Goal: Information Seeking & Learning: Learn about a topic

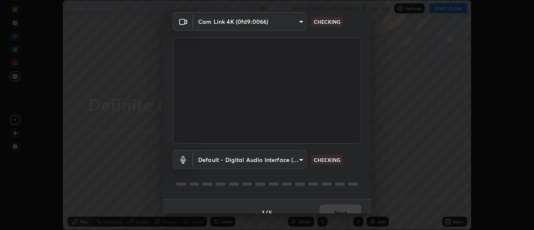
scroll to position [44, 0]
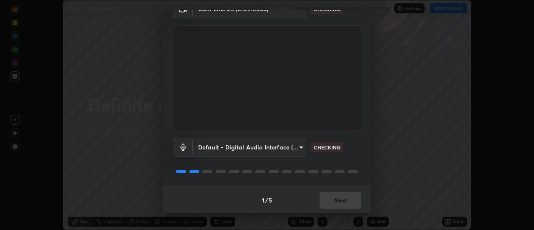
click at [311, 172] on div at bounding box center [313, 171] width 10 height 3
click at [342, 201] on div "1 / 5 Next" at bounding box center [267, 199] width 209 height 27
click at [338, 199] on div "1 / 5 Next" at bounding box center [267, 199] width 209 height 27
click at [342, 198] on div "1 / 5 Next" at bounding box center [267, 199] width 209 height 27
click at [345, 198] on div "1 / 5 Next" at bounding box center [267, 199] width 209 height 27
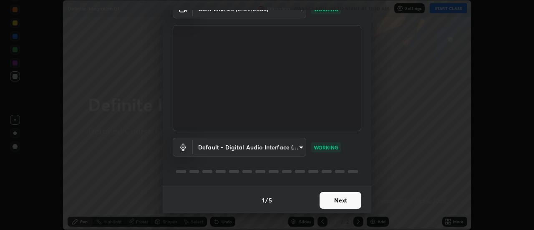
click at [353, 201] on button "Next" at bounding box center [341, 200] width 42 height 17
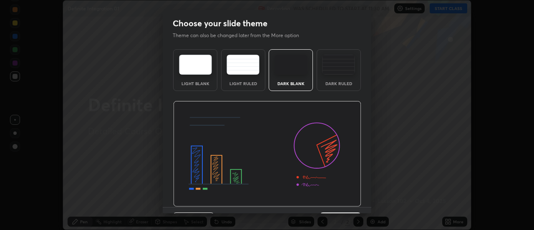
click at [350, 201] on img at bounding box center [267, 154] width 188 height 106
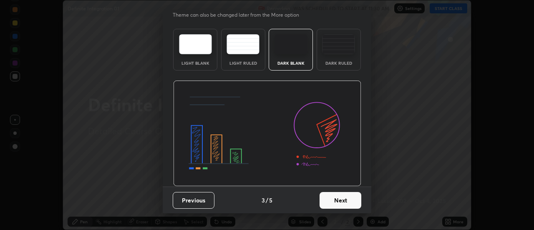
click at [349, 196] on button "Next" at bounding box center [341, 200] width 42 height 17
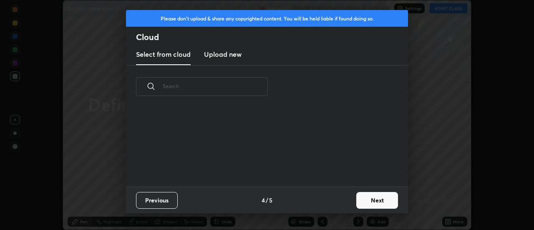
scroll to position [0, 0]
click at [365, 196] on button "Next" at bounding box center [377, 200] width 42 height 17
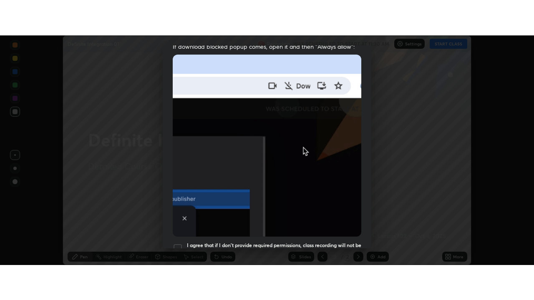
scroll to position [214, 0]
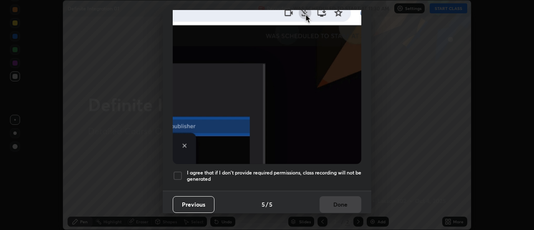
click at [319, 169] on h5 "I agree that if I don't provide required permissions, class recording will not …" at bounding box center [274, 175] width 174 height 13
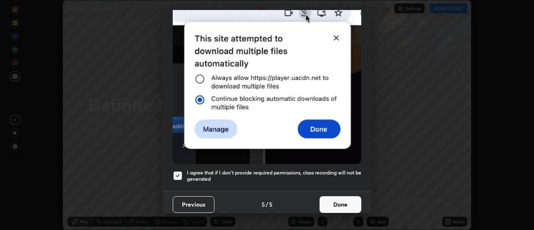
click at [331, 200] on button "Done" at bounding box center [341, 204] width 42 height 17
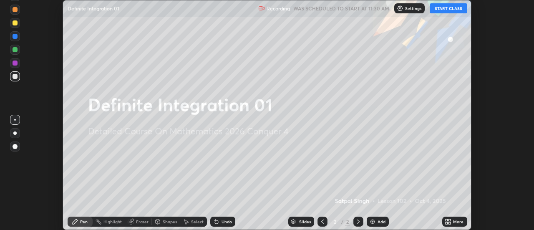
click at [439, 8] on button "START CLASS" at bounding box center [449, 8] width 38 height 10
click at [450, 222] on icon at bounding box center [450, 223] width 2 height 2
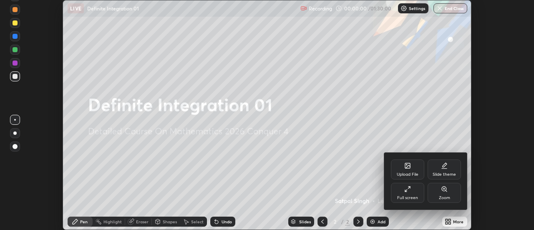
click at [411, 193] on div "Full screen" at bounding box center [407, 193] width 33 height 20
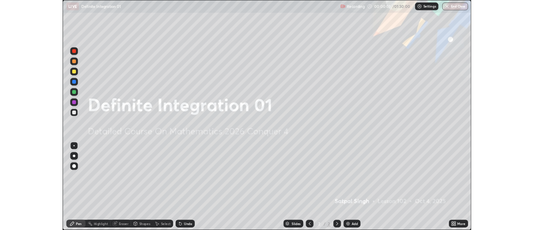
scroll to position [300, 534]
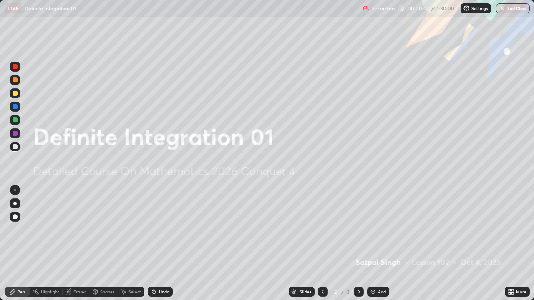
click at [375, 229] on div "Add" at bounding box center [378, 292] width 22 height 10
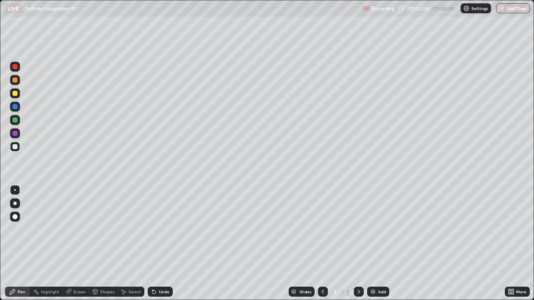
click at [152, 229] on icon at bounding box center [153, 292] width 3 height 3
click at [153, 229] on icon at bounding box center [154, 292] width 7 height 7
click at [151, 229] on div "Undo" at bounding box center [160, 292] width 25 height 10
click at [154, 229] on icon at bounding box center [153, 292] width 3 height 3
click at [82, 229] on div "Eraser" at bounding box center [79, 292] width 13 height 4
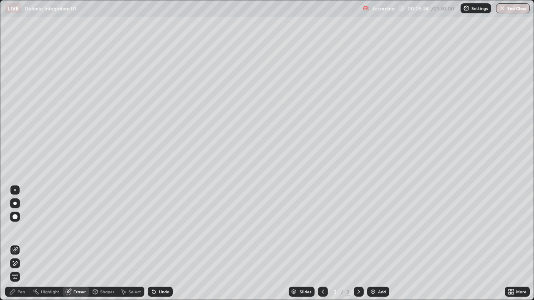
click at [19, 229] on div "Pen" at bounding box center [17, 292] width 25 height 10
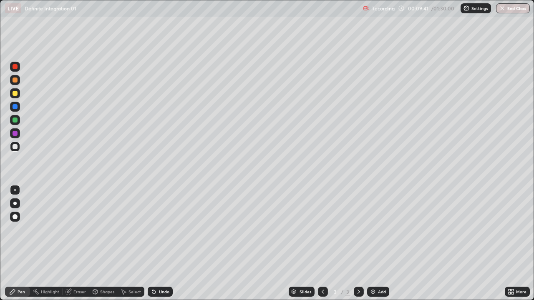
click at [370, 229] on img at bounding box center [373, 292] width 7 height 7
click at [160, 229] on div "Undo" at bounding box center [164, 292] width 10 height 4
click at [161, 229] on div "Undo" at bounding box center [164, 292] width 10 height 4
click at [162, 229] on div "Undo" at bounding box center [160, 292] width 25 height 10
click at [161, 229] on div "Undo" at bounding box center [164, 292] width 10 height 4
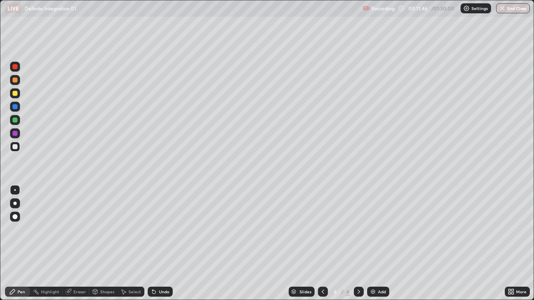
click at [162, 229] on div "Undo" at bounding box center [164, 292] width 10 height 4
click at [163, 229] on div "Undo" at bounding box center [160, 292] width 25 height 10
click at [164, 229] on div "Undo" at bounding box center [160, 292] width 25 height 10
click at [162, 229] on div "Undo" at bounding box center [160, 292] width 25 height 10
click at [161, 229] on div "Undo" at bounding box center [164, 292] width 10 height 4
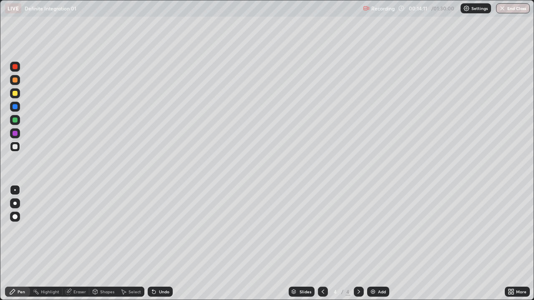
click at [167, 229] on div "Undo" at bounding box center [164, 292] width 10 height 4
click at [164, 229] on div "Undo" at bounding box center [164, 292] width 10 height 4
click at [161, 229] on div "Undo" at bounding box center [164, 292] width 10 height 4
click at [159, 229] on div "Undo" at bounding box center [164, 292] width 10 height 4
click at [156, 229] on div "Undo" at bounding box center [160, 292] width 25 height 10
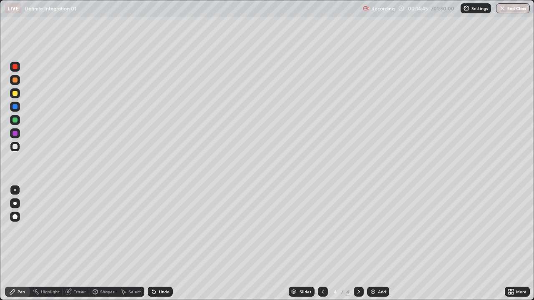
click at [155, 229] on icon at bounding box center [154, 292] width 7 height 7
click at [154, 229] on icon at bounding box center [153, 292] width 3 height 3
click at [79, 229] on div "Eraser" at bounding box center [79, 292] width 13 height 4
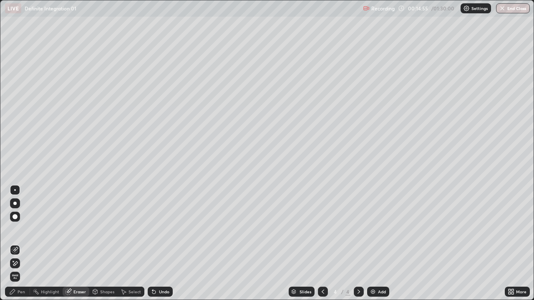
click at [21, 229] on div "Pen" at bounding box center [22, 292] width 8 height 4
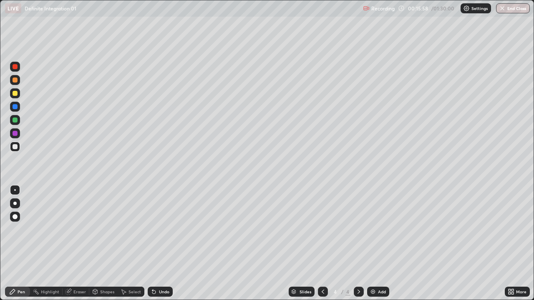
click at [81, 229] on div "Eraser" at bounding box center [79, 292] width 13 height 4
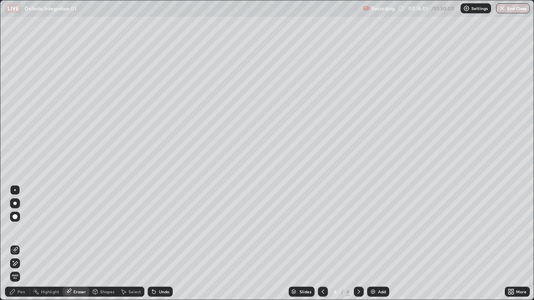
click at [25, 229] on div "Pen" at bounding box center [17, 292] width 25 height 10
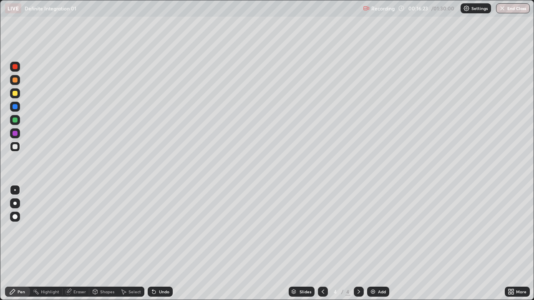
click at [82, 229] on div "Eraser" at bounding box center [79, 292] width 13 height 4
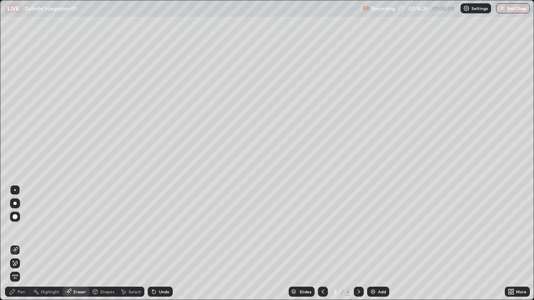
click at [13, 229] on icon at bounding box center [15, 264] width 5 height 4
click at [17, 229] on div "Pen" at bounding box center [17, 292] width 25 height 10
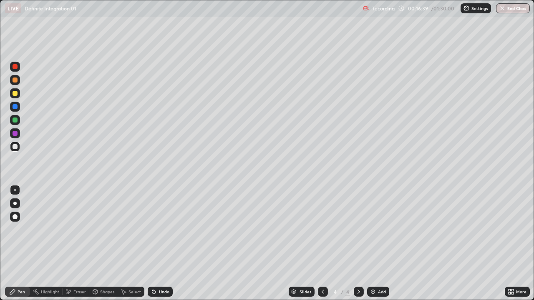
click at [163, 229] on div "Undo" at bounding box center [160, 292] width 25 height 10
click at [130, 229] on div "Select" at bounding box center [134, 292] width 13 height 4
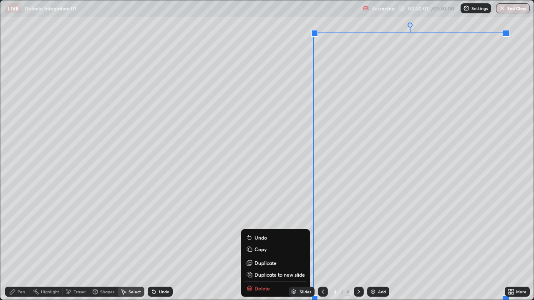
click at [282, 229] on p "Duplicate to new slide" at bounding box center [279, 275] width 50 height 7
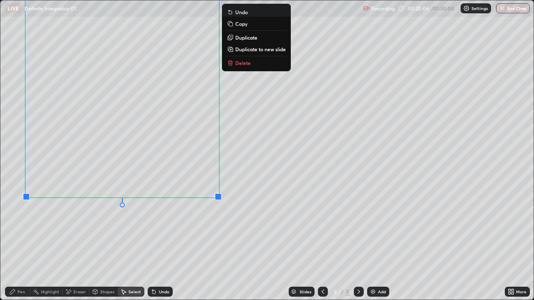
click at [81, 229] on div "Eraser" at bounding box center [79, 292] width 13 height 4
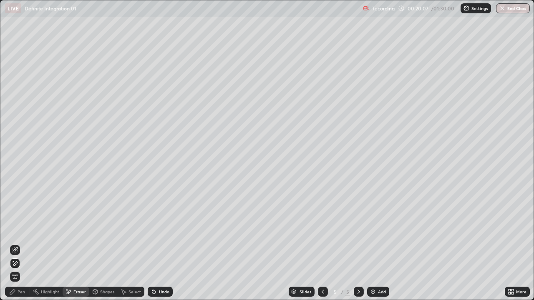
click at [26, 229] on div "Pen" at bounding box center [17, 292] width 25 height 10
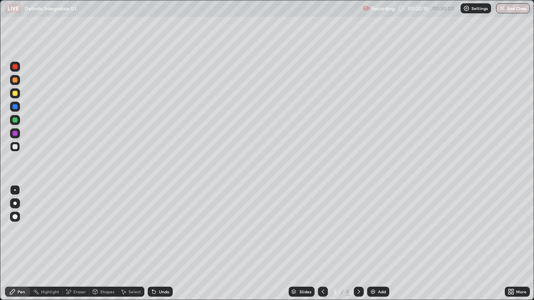
click at [509, 229] on icon at bounding box center [510, 293] width 2 height 2
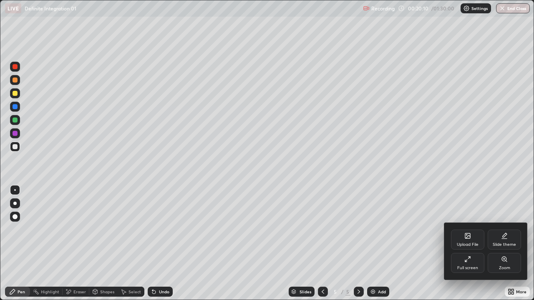
click at [472, 229] on div "Full screen" at bounding box center [467, 263] width 33 height 20
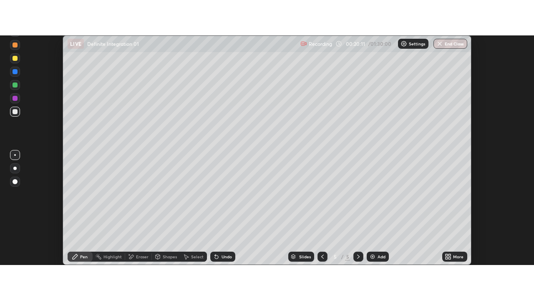
scroll to position [41487, 41183]
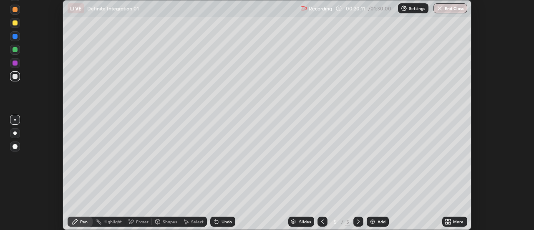
click at [449, 220] on icon at bounding box center [450, 220] width 2 height 2
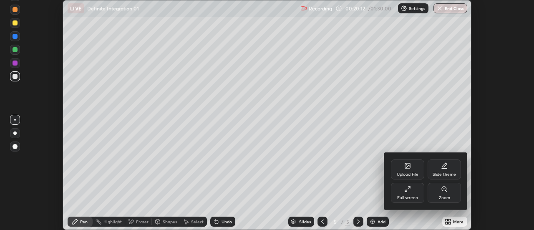
click at [412, 193] on div "Full screen" at bounding box center [407, 193] width 33 height 20
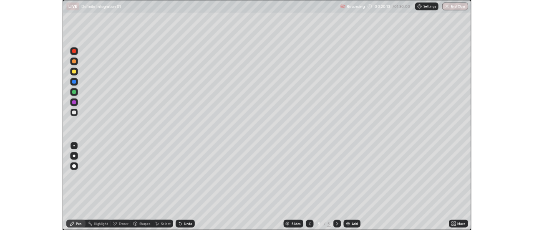
scroll to position [300, 534]
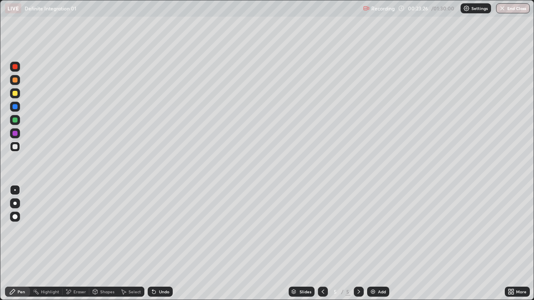
click at [166, 229] on div "Undo" at bounding box center [164, 292] width 10 height 4
click at [80, 229] on div "Eraser" at bounding box center [79, 292] width 13 height 4
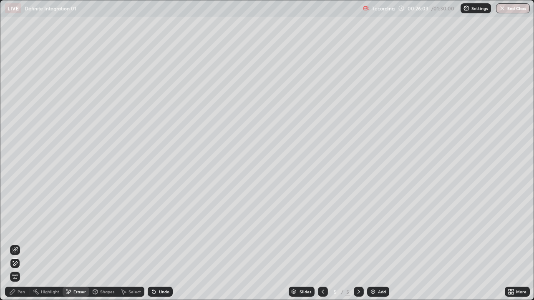
click at [20, 229] on div "Pen" at bounding box center [17, 292] width 25 height 10
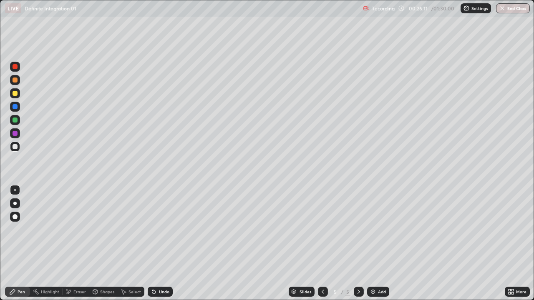
click at [83, 229] on div "Eraser" at bounding box center [79, 292] width 13 height 4
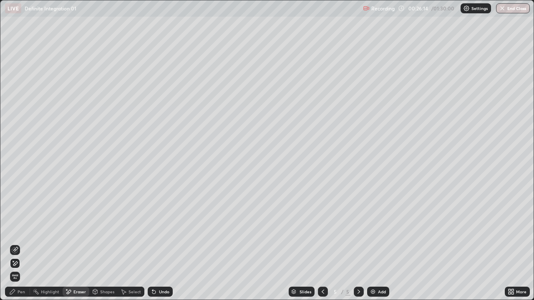
click at [21, 229] on div "Pen" at bounding box center [22, 292] width 8 height 4
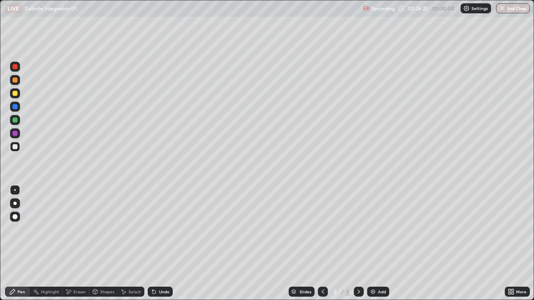
click at [81, 229] on div "Eraser" at bounding box center [79, 292] width 13 height 4
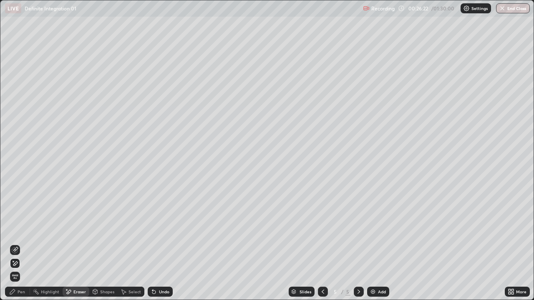
click at [160, 229] on div "Undo" at bounding box center [164, 292] width 10 height 4
click at [24, 229] on div "Pen" at bounding box center [22, 292] width 8 height 4
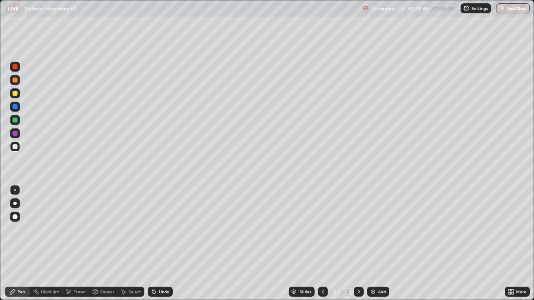
click at [77, 229] on div "Eraser" at bounding box center [79, 292] width 13 height 4
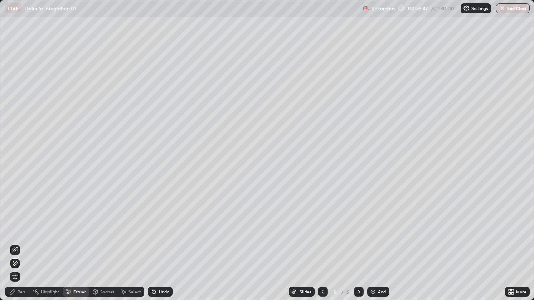
click at [18, 229] on div "Pen" at bounding box center [22, 292] width 8 height 4
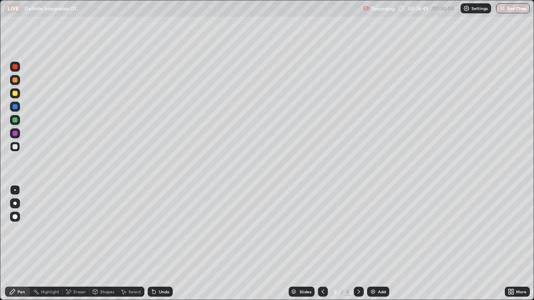
click at [78, 229] on div "Eraser" at bounding box center [79, 292] width 13 height 4
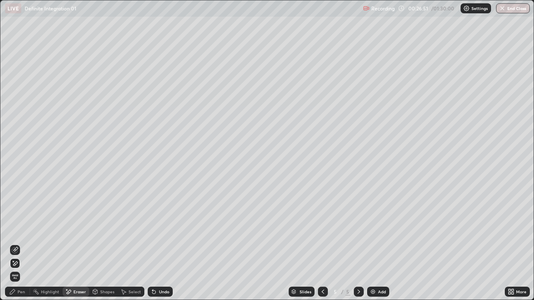
click at [23, 229] on div "Pen" at bounding box center [22, 292] width 8 height 4
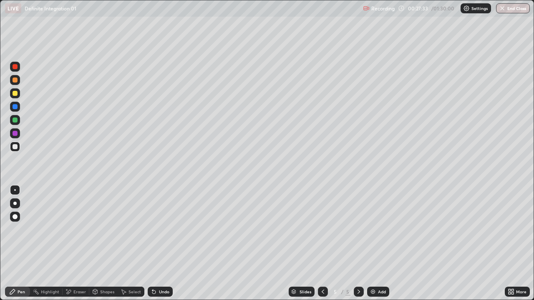
click at [162, 229] on div "Undo" at bounding box center [164, 292] width 10 height 4
click at [81, 229] on div "Eraser" at bounding box center [79, 292] width 13 height 4
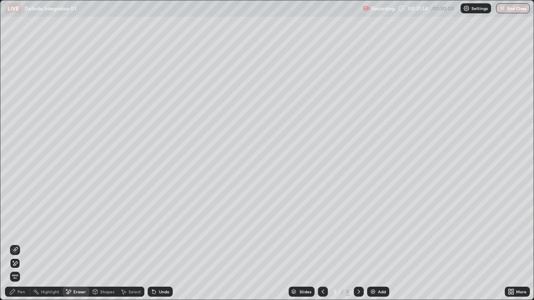
click at [22, 229] on div "Pen" at bounding box center [22, 292] width 8 height 4
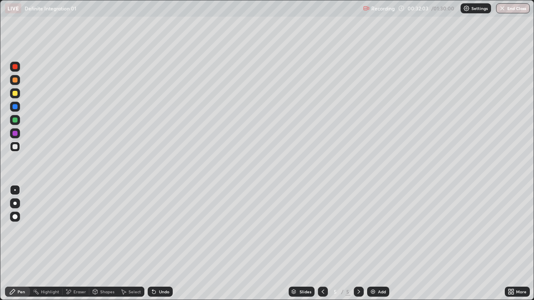
click at [131, 229] on div "Select" at bounding box center [134, 292] width 13 height 4
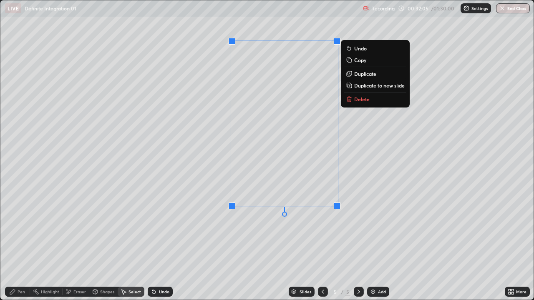
click at [192, 214] on div "0 ° Undo Copy Duplicate Duplicate to new slide Delete" at bounding box center [266, 150] width 533 height 300
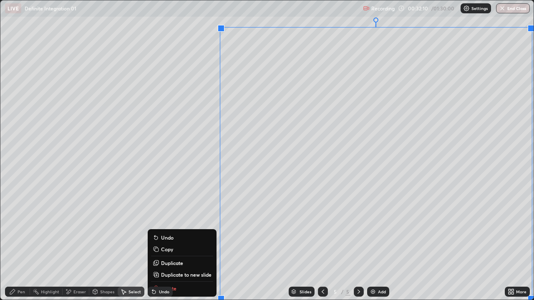
click at [169, 229] on p "Duplicate to new slide" at bounding box center [186, 275] width 50 height 7
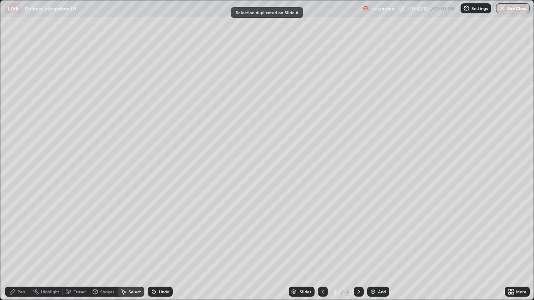
click at [85, 229] on div "Eraser" at bounding box center [79, 292] width 13 height 4
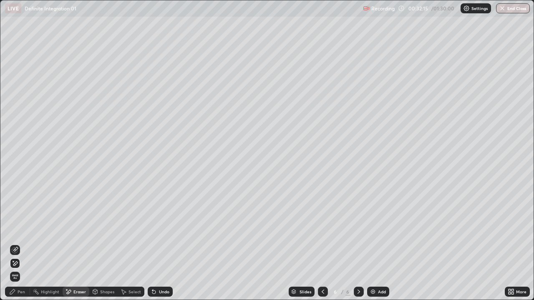
click at [28, 229] on div "Pen" at bounding box center [17, 292] width 25 height 10
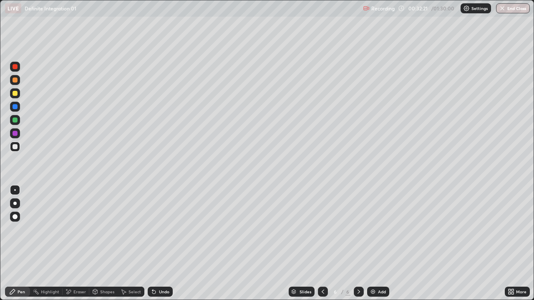
click at [80, 229] on div "Eraser" at bounding box center [79, 292] width 13 height 4
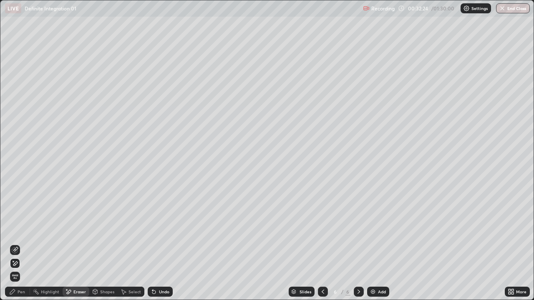
click at [21, 229] on div "Pen" at bounding box center [22, 292] width 8 height 4
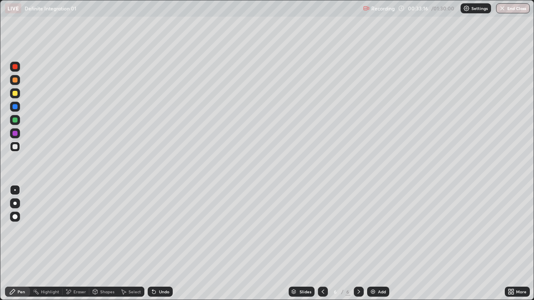
click at [83, 229] on div "Eraser" at bounding box center [76, 292] width 27 height 10
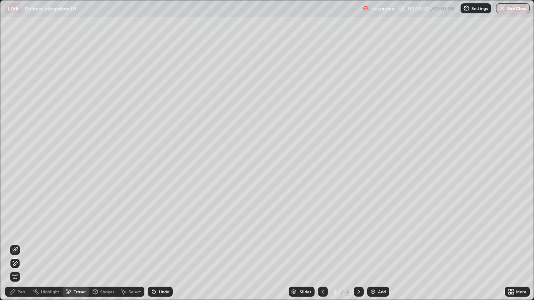
click at [22, 229] on div "Pen" at bounding box center [22, 292] width 8 height 4
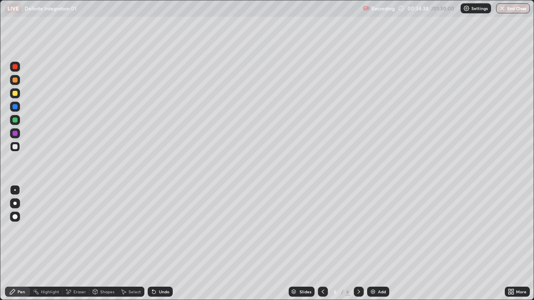
click at [129, 229] on div "Select" at bounding box center [134, 292] width 13 height 4
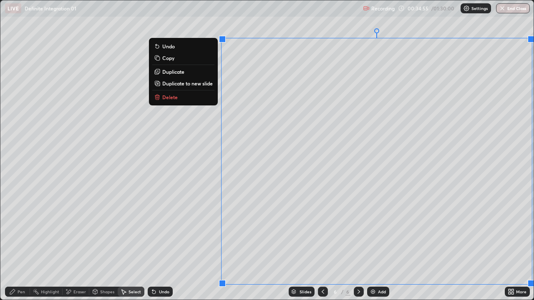
click at [173, 98] on p "Delete" at bounding box center [169, 97] width 15 height 7
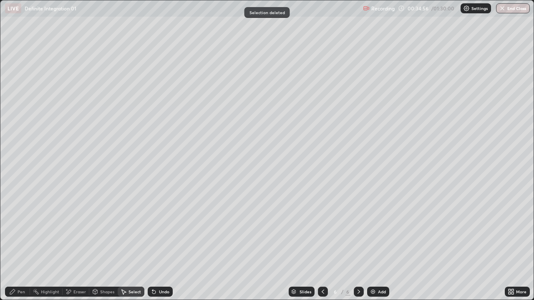
click at [21, 229] on div "Pen" at bounding box center [22, 292] width 8 height 4
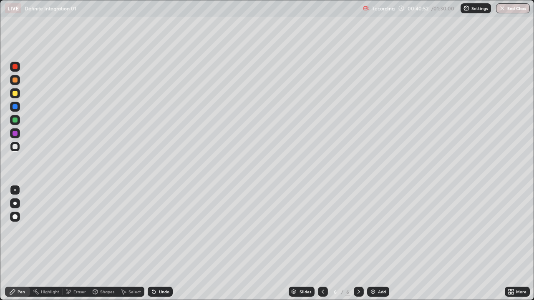
click at [83, 229] on div "Eraser" at bounding box center [79, 292] width 13 height 4
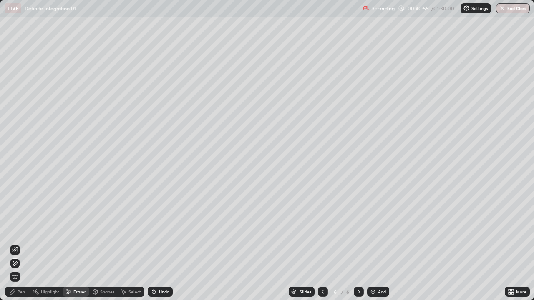
click at [21, 229] on div "Pen" at bounding box center [22, 292] width 8 height 4
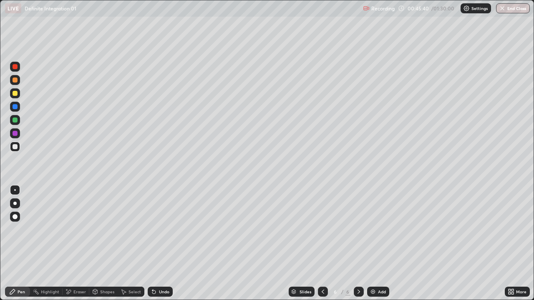
click at [136, 229] on div "Select" at bounding box center [134, 292] width 13 height 4
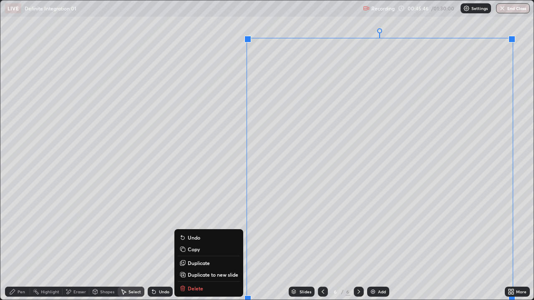
click at [189, 229] on p "Duplicate to new slide" at bounding box center [213, 275] width 50 height 7
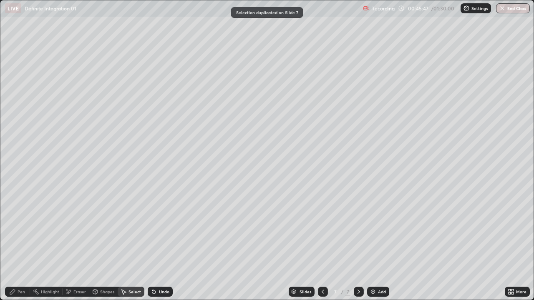
click at [24, 229] on div "Pen" at bounding box center [22, 292] width 8 height 4
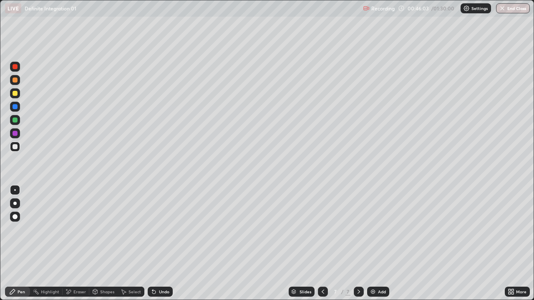
click at [153, 229] on icon at bounding box center [153, 292] width 3 height 3
click at [156, 229] on div "Undo" at bounding box center [160, 292] width 25 height 10
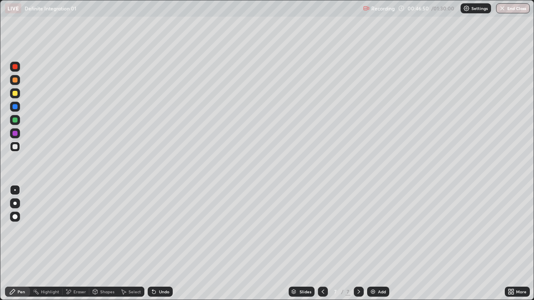
click at [155, 229] on div "Undo" at bounding box center [160, 292] width 25 height 10
click at [154, 229] on icon at bounding box center [154, 292] width 7 height 7
click at [130, 229] on div "Select" at bounding box center [134, 292] width 13 height 4
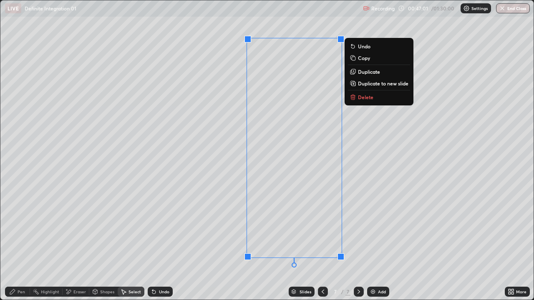
click at [194, 229] on div "0 ° Undo Copy Duplicate Duplicate to new slide Delete" at bounding box center [266, 150] width 533 height 300
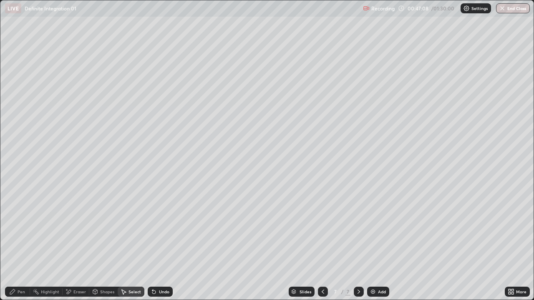
click at [21, 229] on div "Pen" at bounding box center [22, 292] width 8 height 4
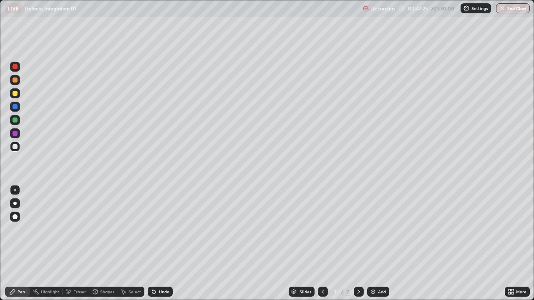
click at [156, 229] on icon at bounding box center [154, 292] width 7 height 7
click at [156, 229] on div "Undo" at bounding box center [160, 292] width 25 height 10
click at [157, 229] on div "Undo" at bounding box center [160, 292] width 25 height 10
click at [159, 229] on div "Undo" at bounding box center [164, 292] width 10 height 4
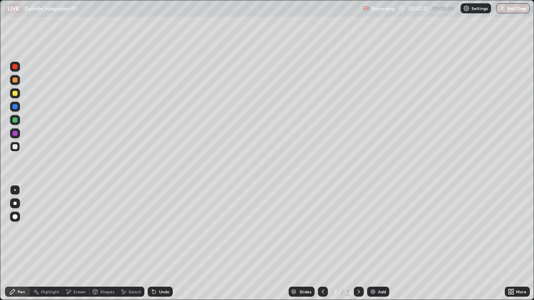
click at [159, 229] on div "Undo" at bounding box center [164, 292] width 10 height 4
click at [136, 229] on div "Select" at bounding box center [134, 292] width 13 height 4
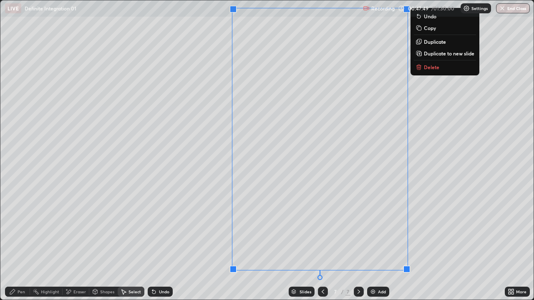
click at [421, 68] on icon at bounding box center [419, 68] width 4 height 4
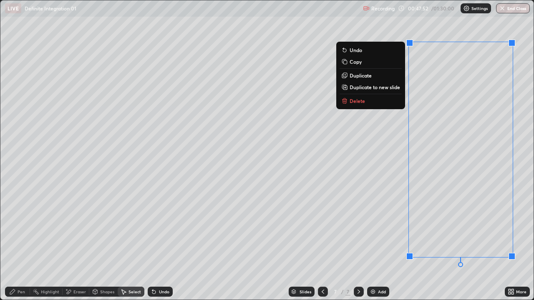
click at [353, 98] on p "Delete" at bounding box center [357, 101] width 15 height 7
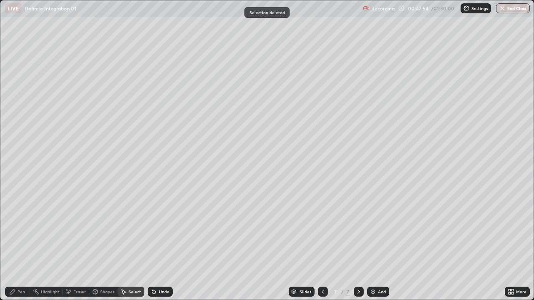
click at [20, 229] on div "Pen" at bounding box center [22, 292] width 8 height 4
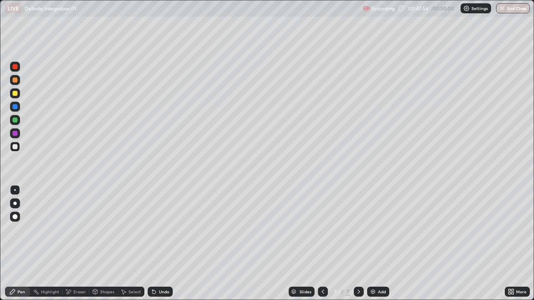
click at [511, 229] on icon at bounding box center [512, 293] width 2 height 2
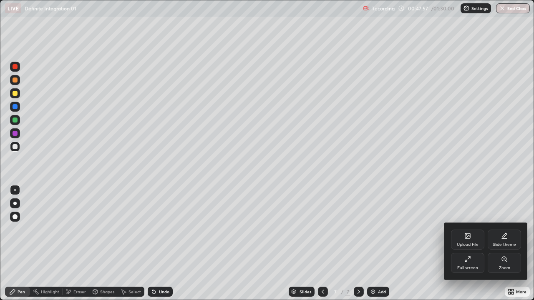
click at [471, 229] on div "Full screen" at bounding box center [467, 268] width 21 height 4
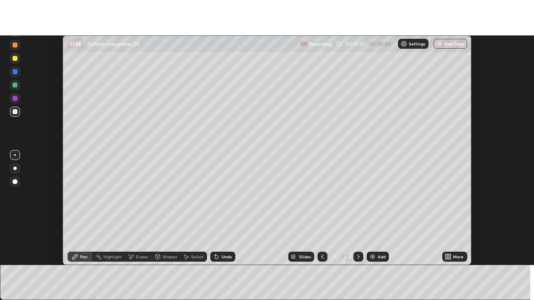
scroll to position [41487, 41183]
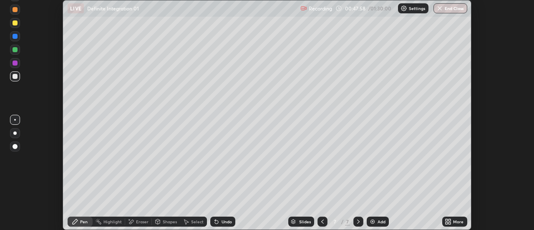
click at [450, 222] on icon at bounding box center [450, 223] width 2 height 2
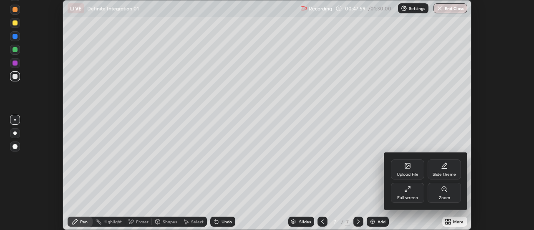
click at [413, 197] on div "Full screen" at bounding box center [407, 198] width 21 height 4
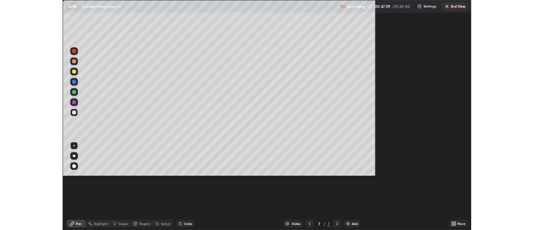
scroll to position [300, 534]
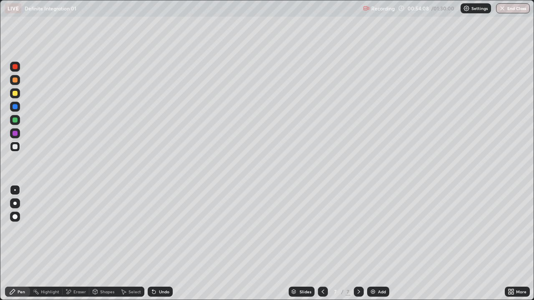
click at [128, 229] on div "Select" at bounding box center [134, 292] width 13 height 4
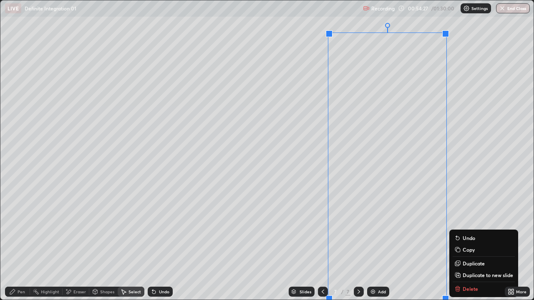
click at [467, 229] on p "Duplicate to new slide" at bounding box center [488, 275] width 50 height 7
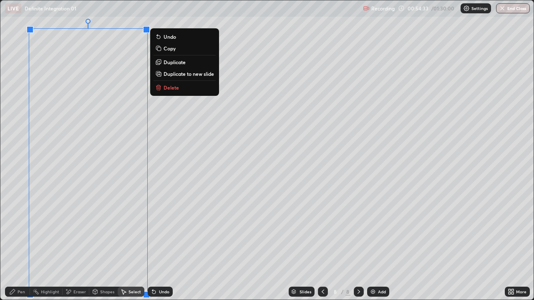
click at [99, 229] on div "Shapes" at bounding box center [103, 292] width 28 height 10
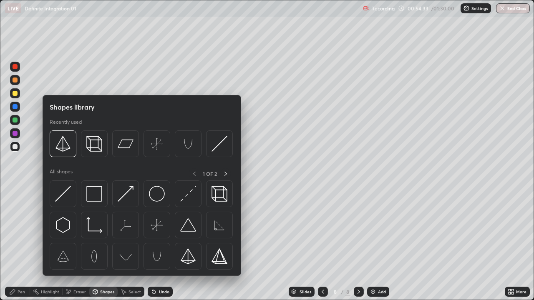
click at [73, 229] on div "Eraser" at bounding box center [76, 292] width 27 height 10
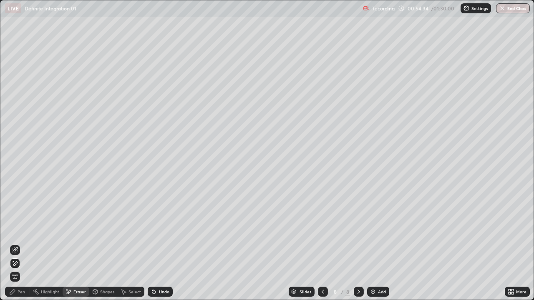
click at [25, 229] on div "Pen" at bounding box center [17, 292] width 25 height 10
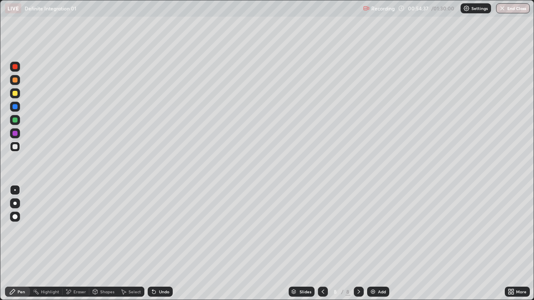
click at [509, 229] on icon at bounding box center [510, 291] width 2 height 2
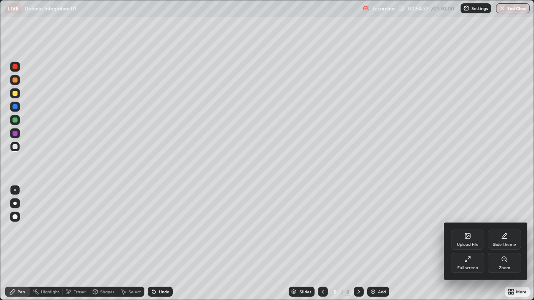
click at [481, 229] on div "Full screen" at bounding box center [467, 263] width 33 height 20
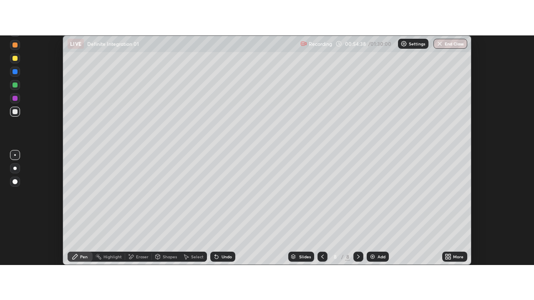
scroll to position [41487, 41183]
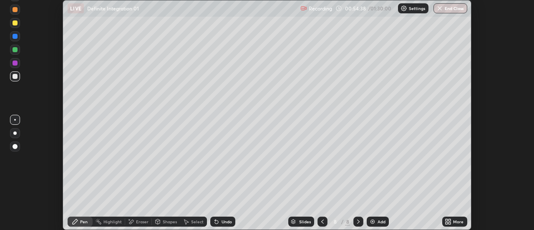
click at [456, 219] on div "More" at bounding box center [458, 221] width 10 height 4
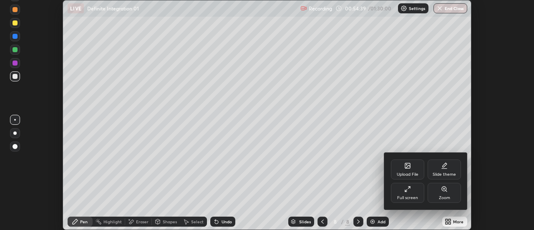
click at [410, 191] on icon at bounding box center [407, 189] width 7 height 7
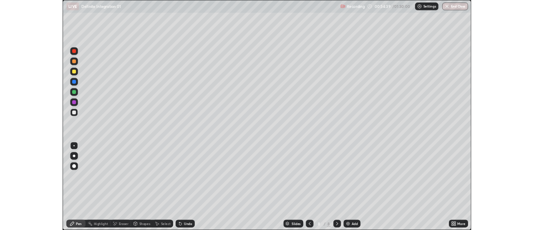
scroll to position [300, 534]
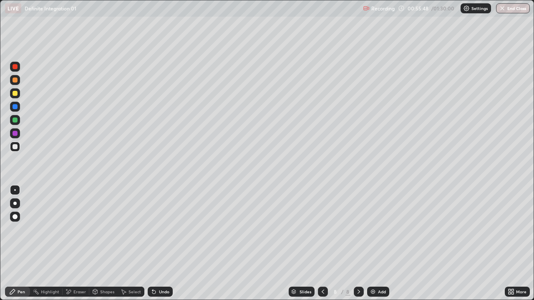
click at [131, 229] on div "Select" at bounding box center [134, 292] width 13 height 4
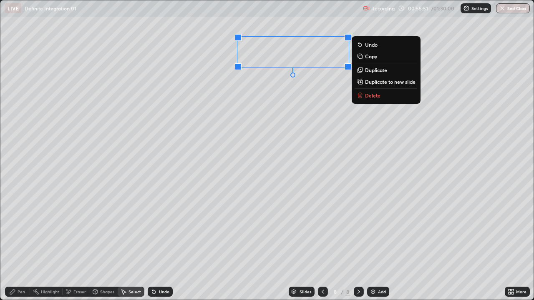
click at [290, 136] on div "0 ° Undo Copy Duplicate Duplicate to new slide Delete" at bounding box center [266, 150] width 533 height 300
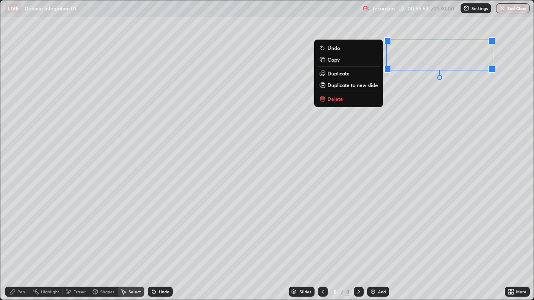
click at [386, 137] on div "0 ° Undo Copy Duplicate Duplicate to new slide Delete" at bounding box center [266, 150] width 533 height 300
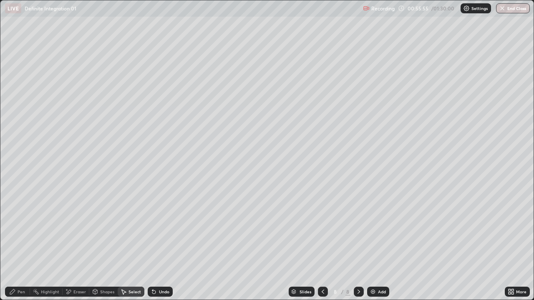
click at [23, 229] on div "Pen" at bounding box center [22, 292] width 8 height 4
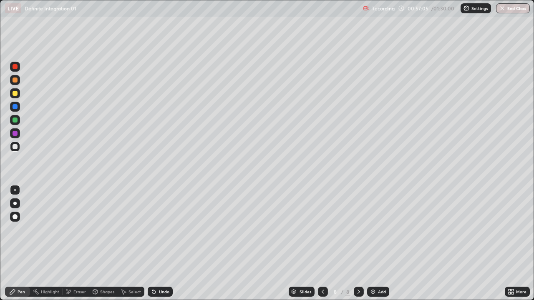
click at [511, 229] on icon at bounding box center [512, 291] width 2 height 2
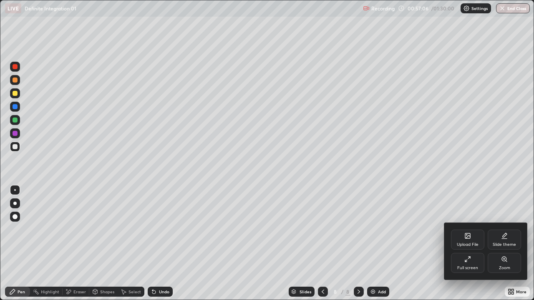
click at [477, 229] on div "Full screen" at bounding box center [467, 263] width 33 height 20
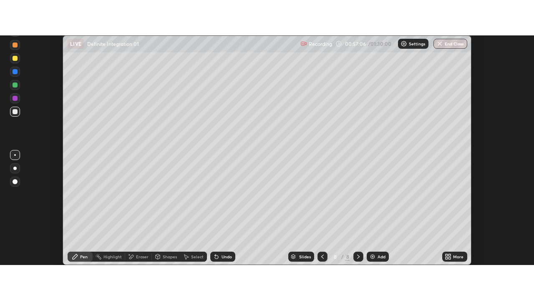
scroll to position [41487, 41183]
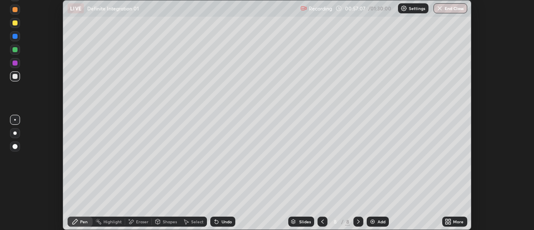
click at [465, 223] on div "More" at bounding box center [454, 222] width 25 height 10
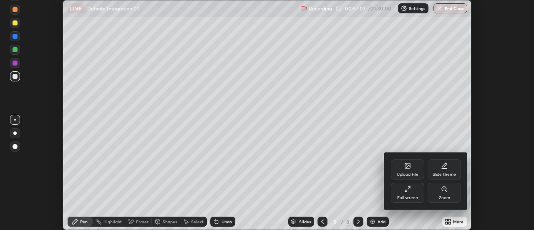
click at [415, 195] on div "Full screen" at bounding box center [407, 193] width 33 height 20
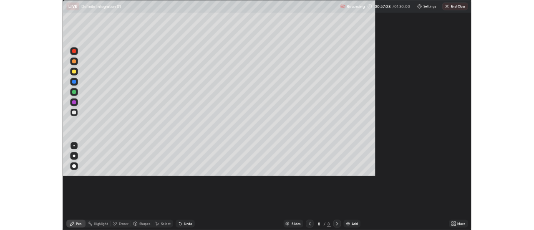
scroll to position [300, 534]
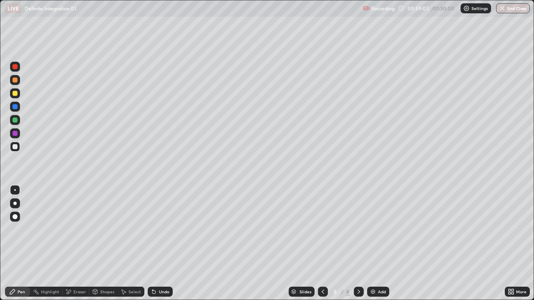
click at [161, 229] on div "Undo" at bounding box center [164, 292] width 10 height 4
click at [83, 229] on div "Eraser" at bounding box center [79, 292] width 13 height 4
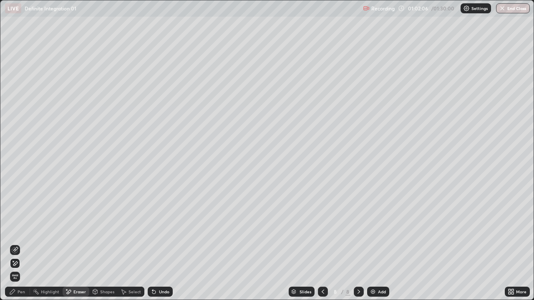
click at [25, 229] on div "Pen" at bounding box center [22, 292] width 8 height 4
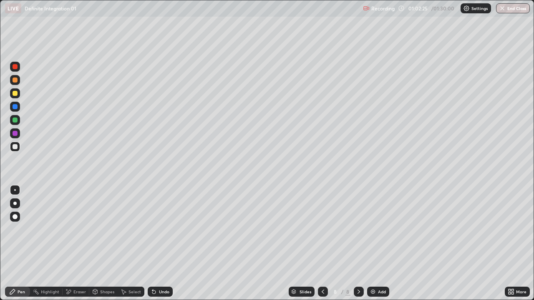
click at [131, 229] on div "Select" at bounding box center [134, 292] width 13 height 4
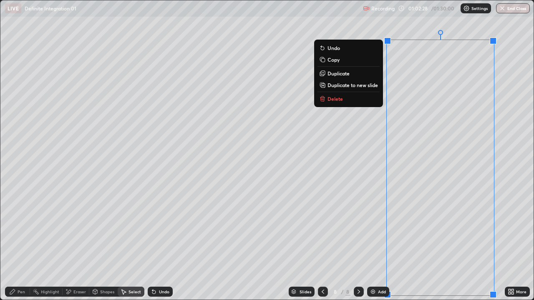
click at [356, 88] on p "Duplicate to new slide" at bounding box center [352, 85] width 50 height 7
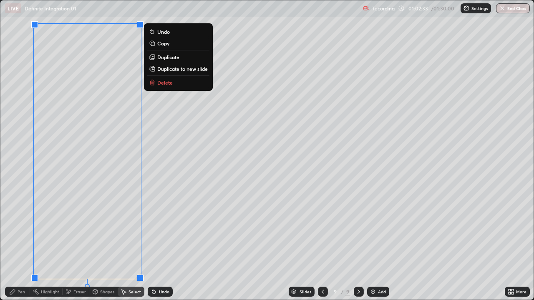
click at [73, 229] on div "Eraser" at bounding box center [76, 292] width 27 height 10
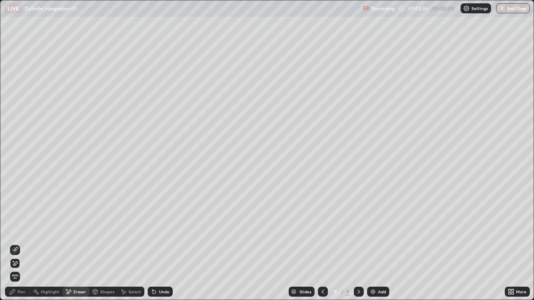
click at [18, 229] on div "Pen" at bounding box center [17, 292] width 25 height 10
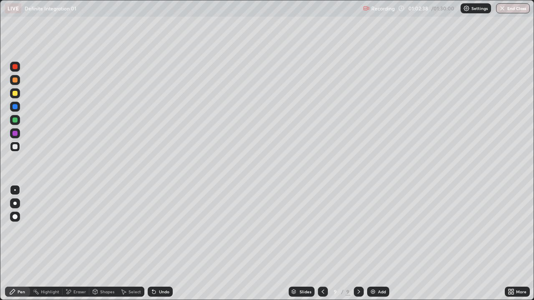
click at [512, 229] on icon at bounding box center [512, 291] width 2 height 2
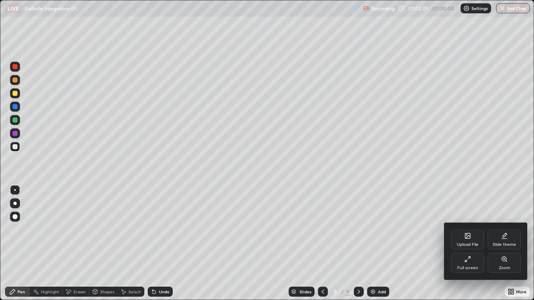
click at [473, 229] on div "Full screen" at bounding box center [467, 263] width 33 height 20
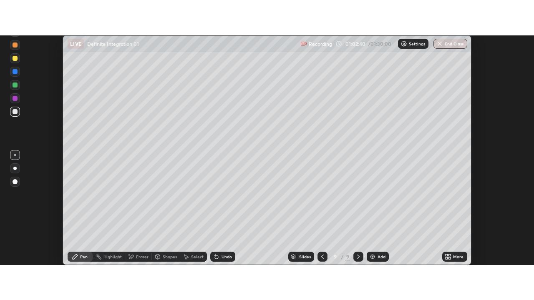
scroll to position [41487, 41183]
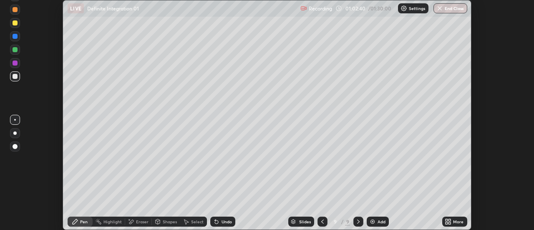
click at [446, 219] on icon at bounding box center [448, 221] width 7 height 7
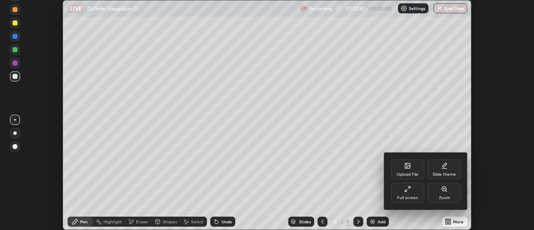
click at [417, 197] on div "Full screen" at bounding box center [407, 198] width 21 height 4
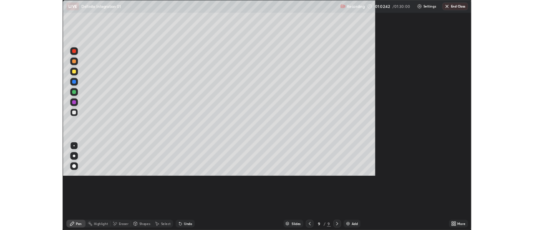
scroll to position [300, 534]
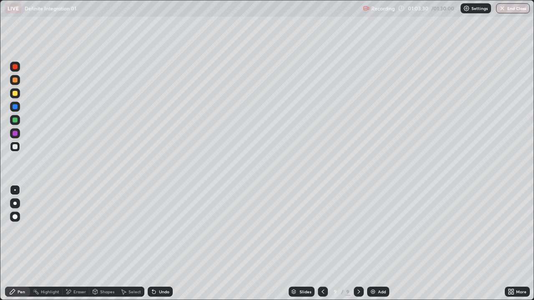
click at [161, 229] on div "Undo" at bounding box center [164, 292] width 10 height 4
click at [156, 229] on div "Undo" at bounding box center [160, 292] width 25 height 10
click at [156, 229] on icon at bounding box center [154, 292] width 7 height 7
click at [155, 229] on div "Undo" at bounding box center [160, 292] width 25 height 10
click at [156, 229] on div "Undo" at bounding box center [160, 292] width 25 height 10
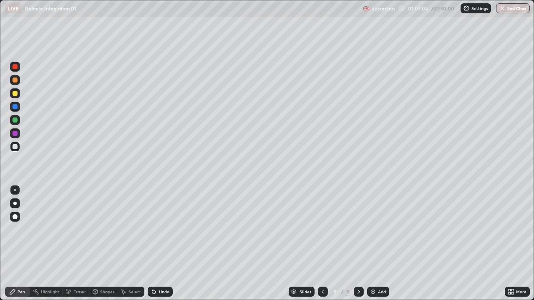
click at [168, 229] on div "Undo" at bounding box center [160, 292] width 25 height 10
click at [164, 229] on div "Undo" at bounding box center [160, 292] width 25 height 10
click at [128, 229] on div "Select" at bounding box center [131, 292] width 27 height 10
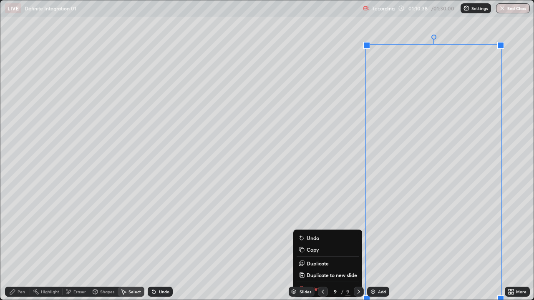
click at [315, 229] on p "Duplicate to new slide" at bounding box center [332, 275] width 50 height 7
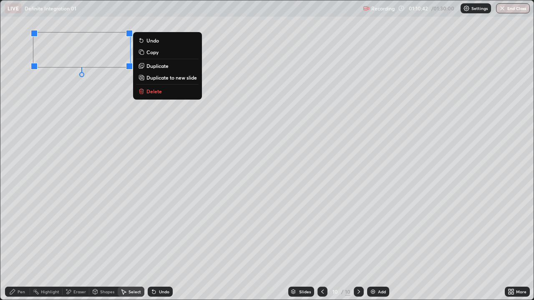
click at [20, 229] on div "Pen" at bounding box center [22, 292] width 8 height 4
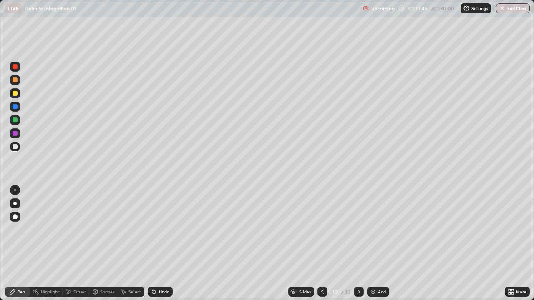
click at [509, 229] on icon at bounding box center [510, 293] width 2 height 2
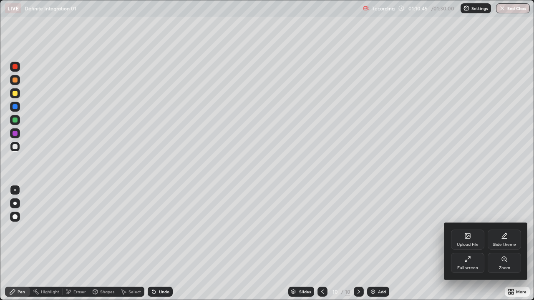
click at [469, 229] on div "Full screen" at bounding box center [467, 268] width 21 height 4
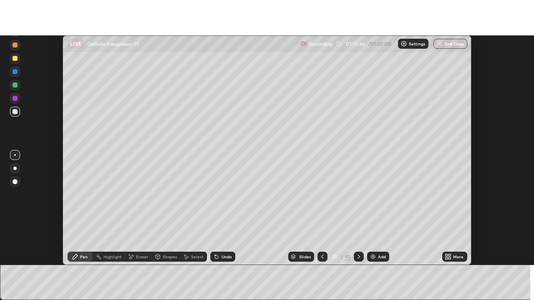
scroll to position [41487, 41183]
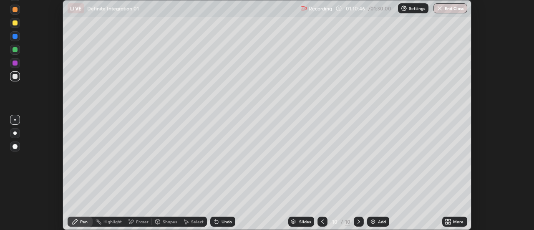
click at [450, 220] on icon at bounding box center [450, 220] width 2 height 2
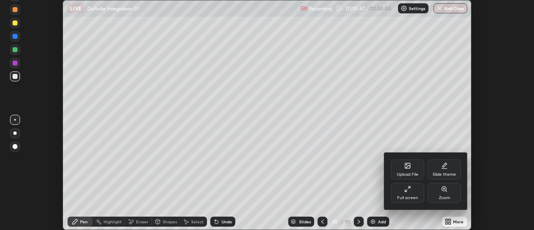
click at [415, 197] on div "Full screen" at bounding box center [407, 198] width 21 height 4
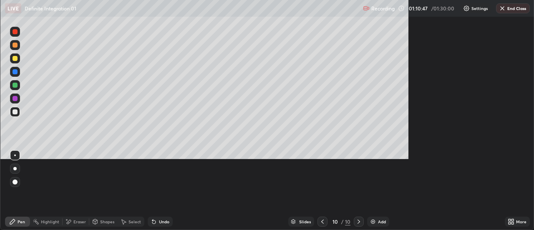
scroll to position [300, 534]
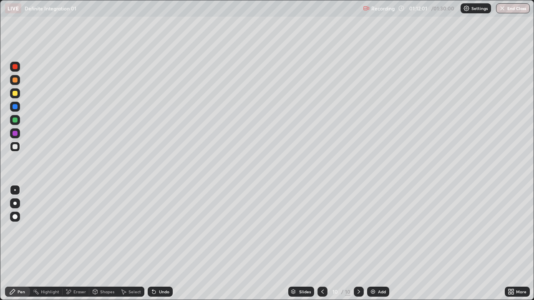
click at [72, 229] on div "Eraser" at bounding box center [76, 292] width 27 height 10
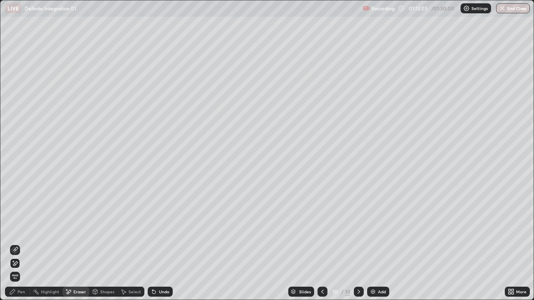
click at [19, 229] on div "Pen" at bounding box center [22, 292] width 8 height 4
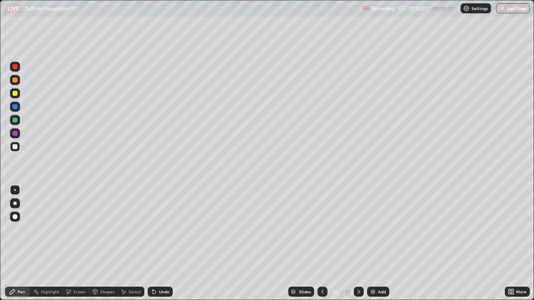
click at [71, 229] on icon at bounding box center [68, 292] width 7 height 7
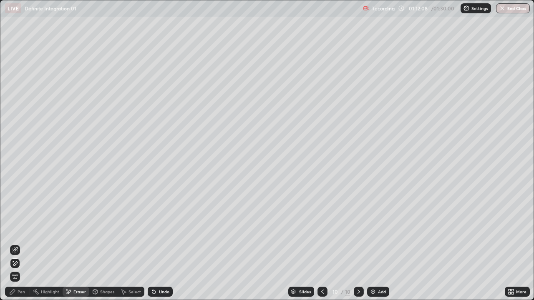
click at [17, 229] on div "Pen" at bounding box center [17, 292] width 25 height 10
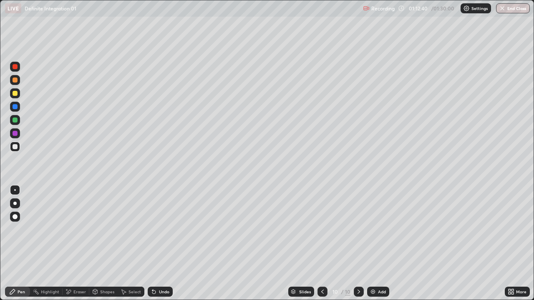
click at [139, 229] on div "Select" at bounding box center [134, 292] width 13 height 4
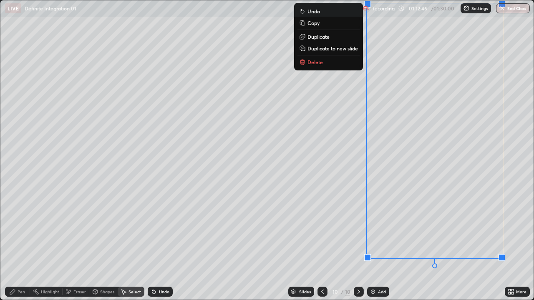
click at [315, 63] on p "Delete" at bounding box center [314, 62] width 15 height 7
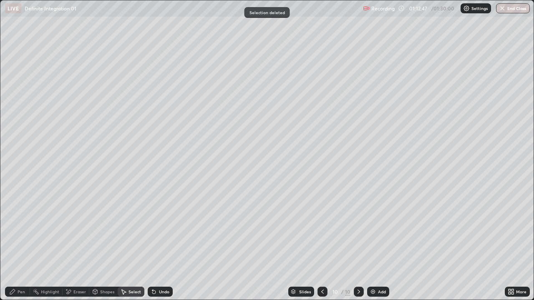
click at [25, 229] on div "Pen" at bounding box center [17, 292] width 25 height 10
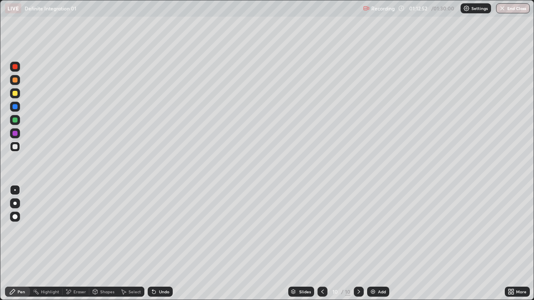
click at [513, 229] on icon at bounding box center [512, 293] width 2 height 2
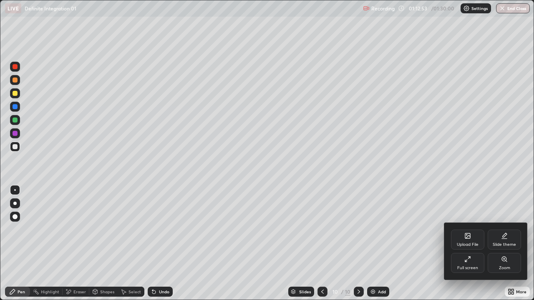
click at [476, 229] on div "Full screen" at bounding box center [467, 268] width 21 height 4
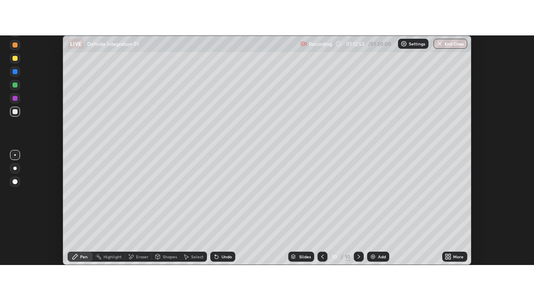
scroll to position [41487, 41183]
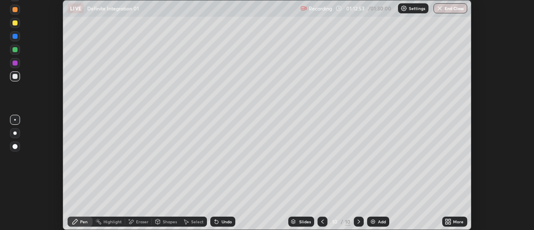
click at [466, 225] on div "More" at bounding box center [454, 222] width 25 height 10
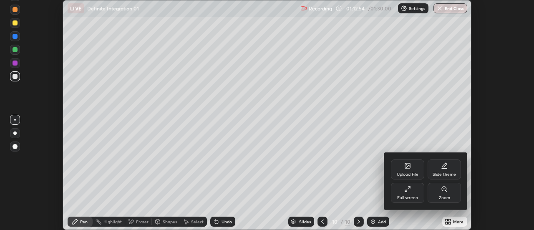
click at [412, 192] on div "Full screen" at bounding box center [407, 193] width 33 height 20
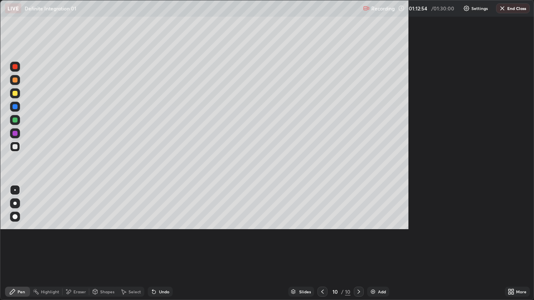
scroll to position [300, 534]
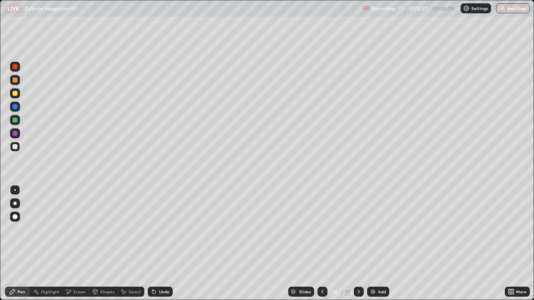
click at [164, 229] on div "Undo" at bounding box center [164, 292] width 10 height 4
click at [163, 229] on div "Undo" at bounding box center [164, 292] width 10 height 4
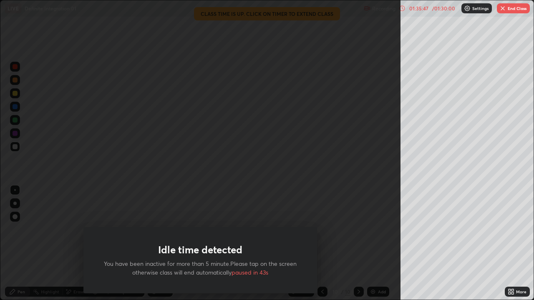
click at [53, 229] on div "Idle time detected You have been inactive for more than 5 minute.Please tap on …" at bounding box center [200, 150] width 400 height 300
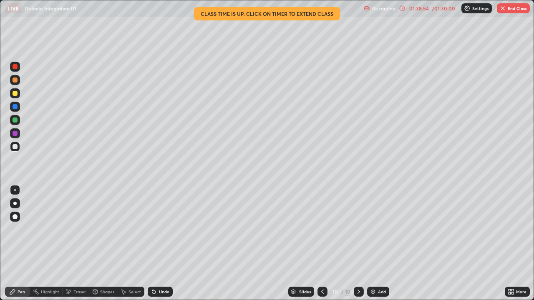
click at [514, 8] on button "End Class" at bounding box center [513, 8] width 33 height 10
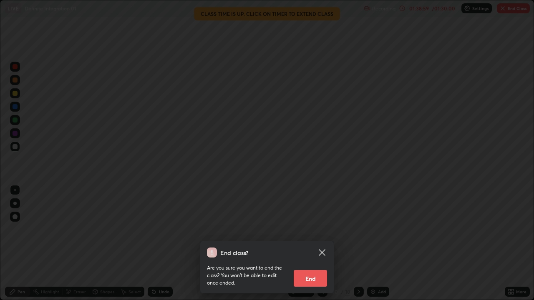
click at [313, 229] on button "End" at bounding box center [310, 278] width 33 height 17
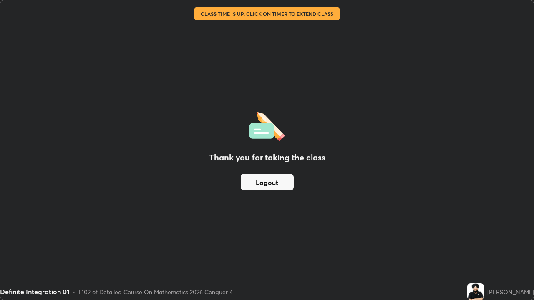
click at [280, 179] on button "Logout" at bounding box center [267, 182] width 53 height 17
